Goal: Transaction & Acquisition: Purchase product/service

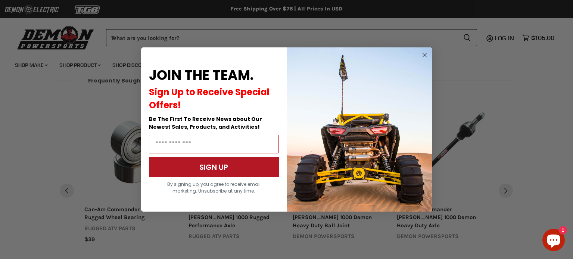
scroll to position [470, 0]
